Goal: Transaction & Acquisition: Purchase product/service

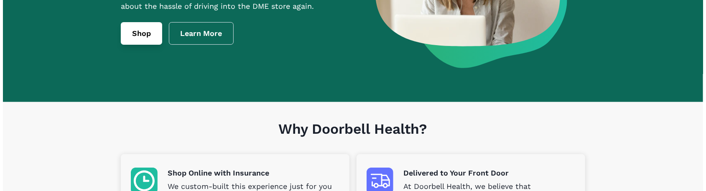
scroll to position [46, 0]
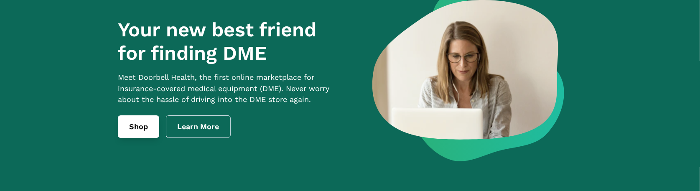
click at [130, 56] on link "Shop" at bounding box center [138, 126] width 41 height 23
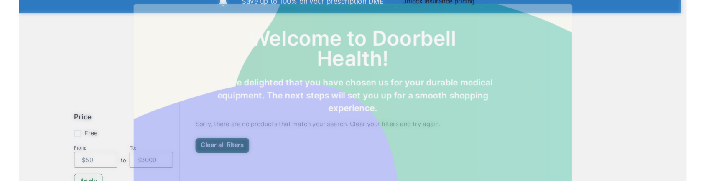
scroll to position [59, 0]
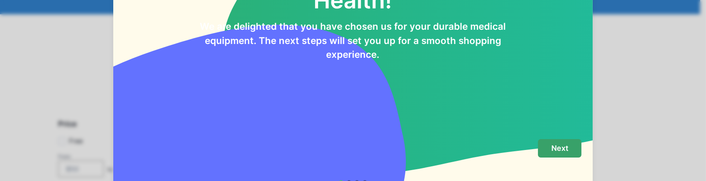
click at [547, 56] on button "Next" at bounding box center [559, 148] width 43 height 19
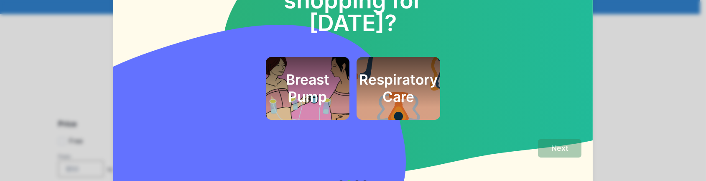
click at [320, 56] on h2 "Breast Pump" at bounding box center [307, 88] width 61 height 34
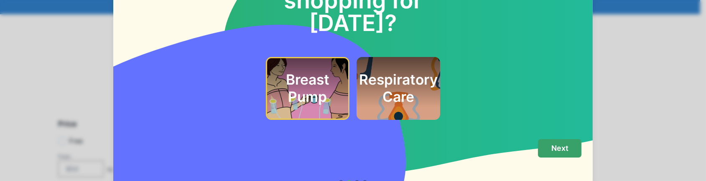
click at [540, 56] on button "Next" at bounding box center [559, 148] width 43 height 19
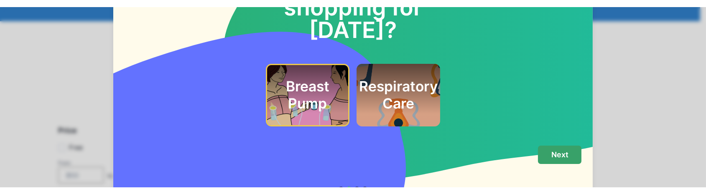
scroll to position [77, 0]
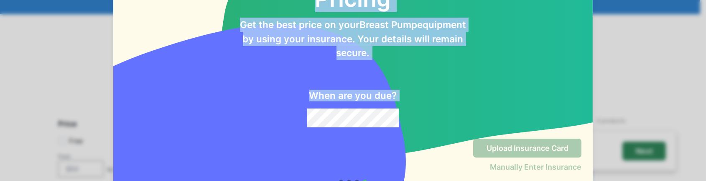
drag, startPoint x: 453, startPoint y: 178, endPoint x: 453, endPoint y: 194, distance: 15.5
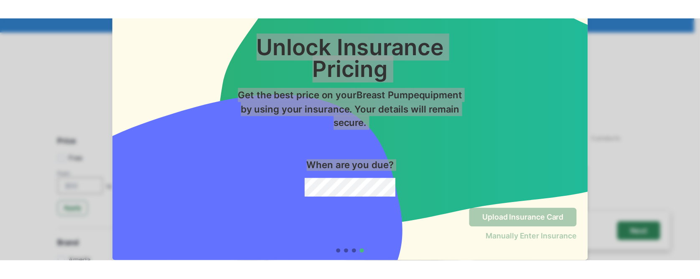
scroll to position [0, 0]
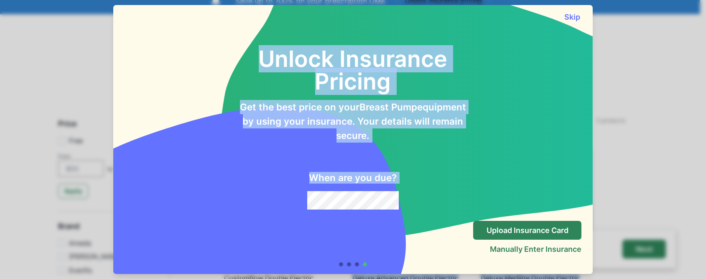
click at [572, 12] on div "Skip" at bounding box center [352, 13] width 479 height 16
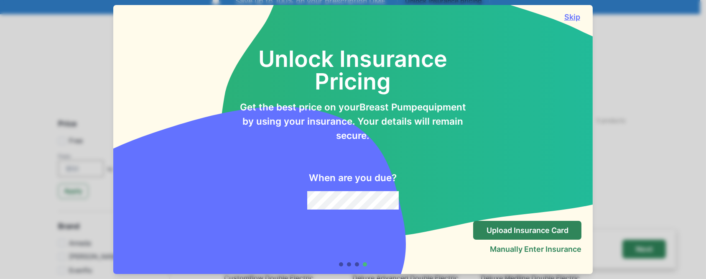
click at [571, 14] on button "Skip" at bounding box center [571, 17] width 19 height 9
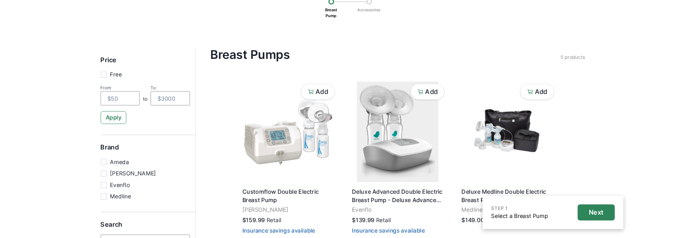
scroll to position [137, 0]
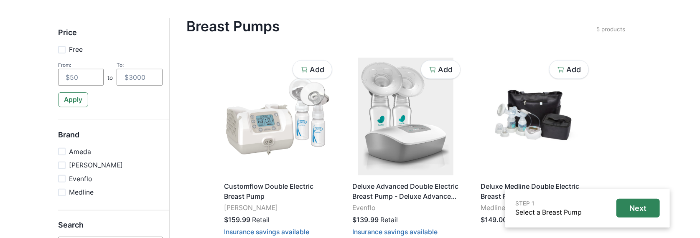
click at [91, 56] on p "Ameda" at bounding box center [80, 152] width 22 height 10
click at [58, 56] on input "Ameda" at bounding box center [58, 152] width 0 height 0
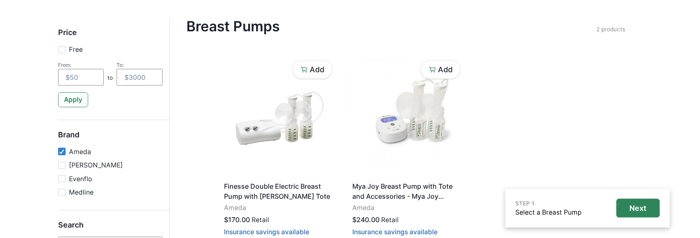
click at [84, 56] on p "Ameda" at bounding box center [80, 152] width 22 height 10
click at [58, 56] on input "Ameda" at bounding box center [58, 152] width 0 height 0
checkbox input "false"
